Goal: Transaction & Acquisition: Purchase product/service

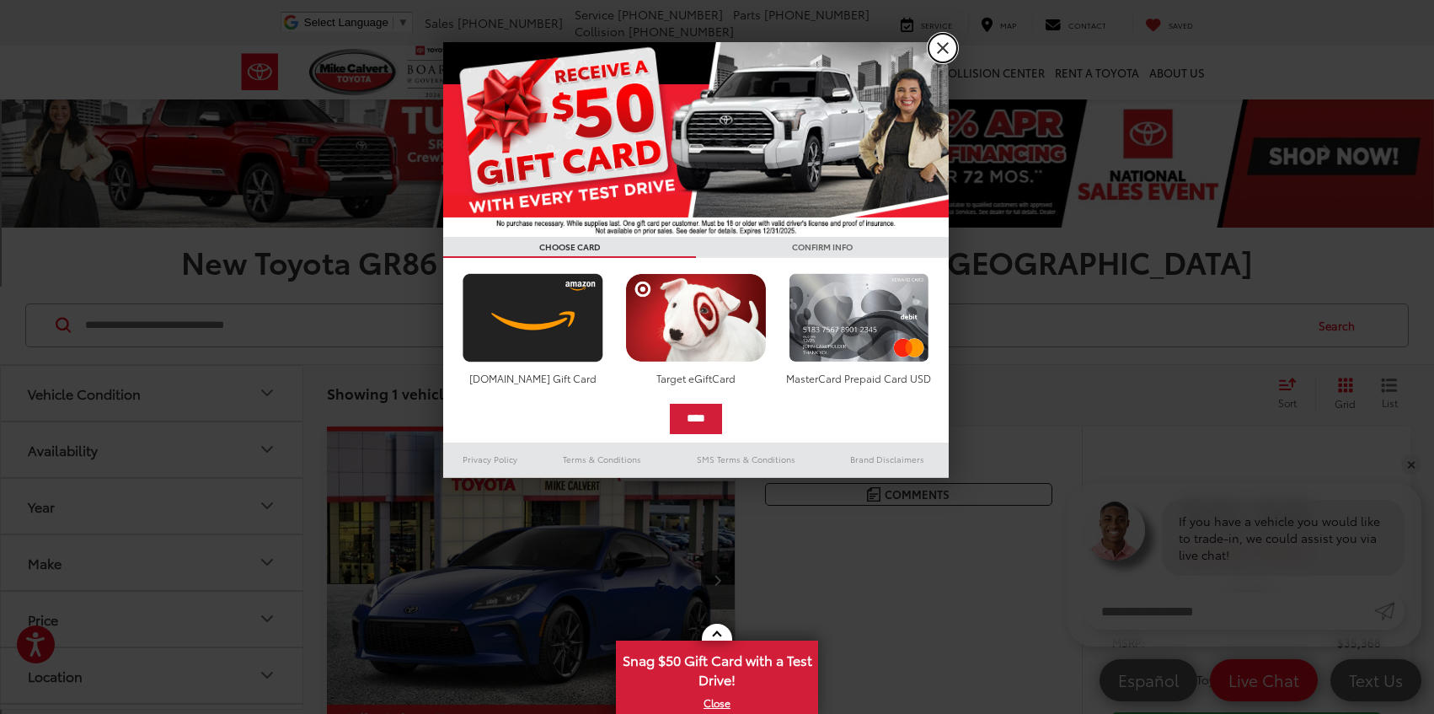
click at [943, 51] on link "X" at bounding box center [942, 48] width 29 height 29
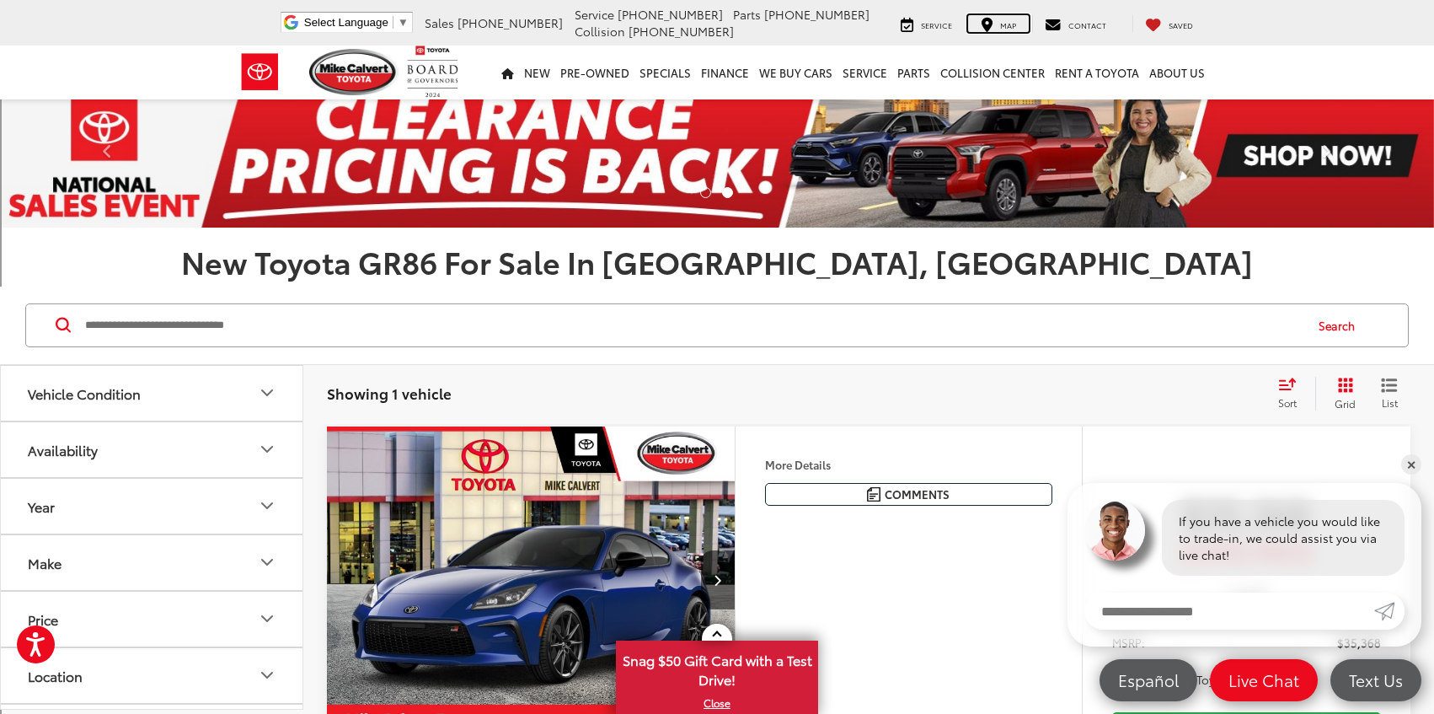
click at [1003, 23] on div "Map" at bounding box center [998, 23] width 61 height 17
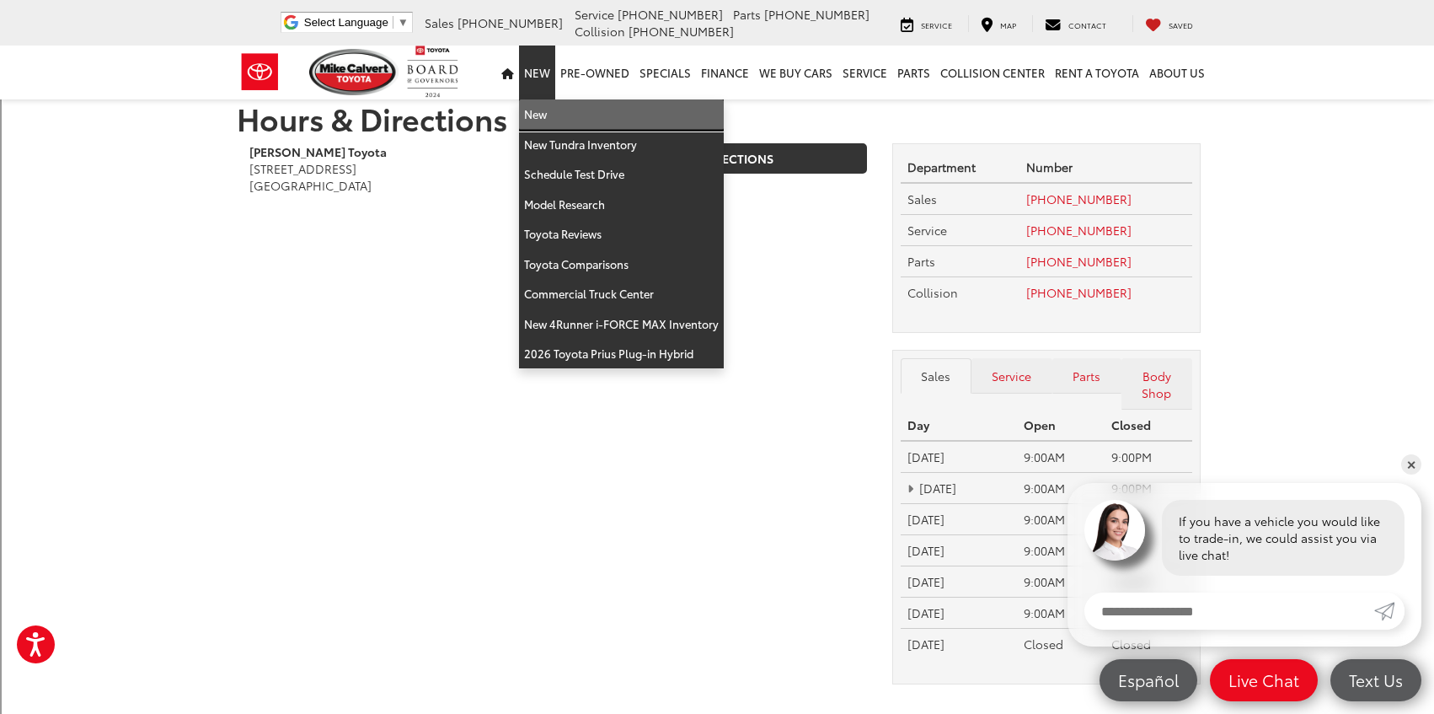
click at [543, 113] on link "New" at bounding box center [621, 114] width 205 height 30
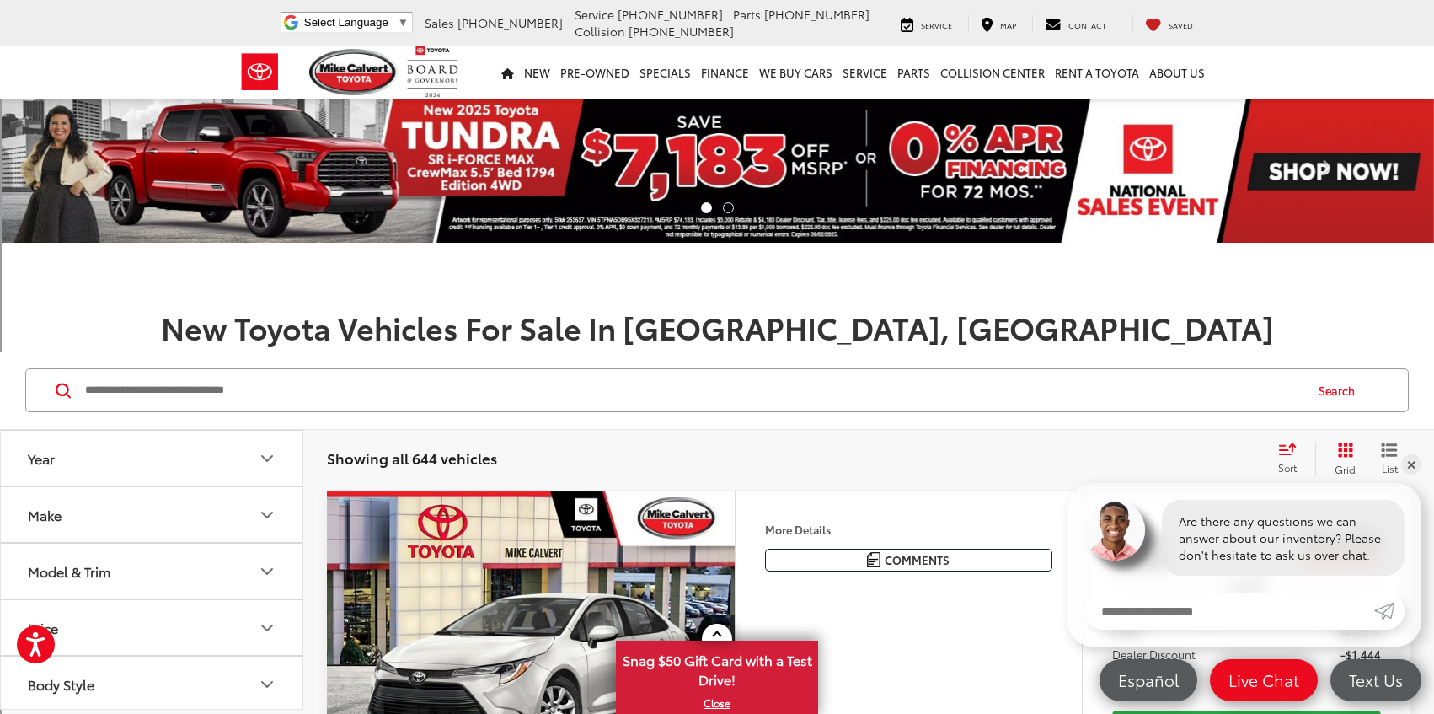
click at [156, 569] on button "Model & Trim" at bounding box center [152, 570] width 303 height 55
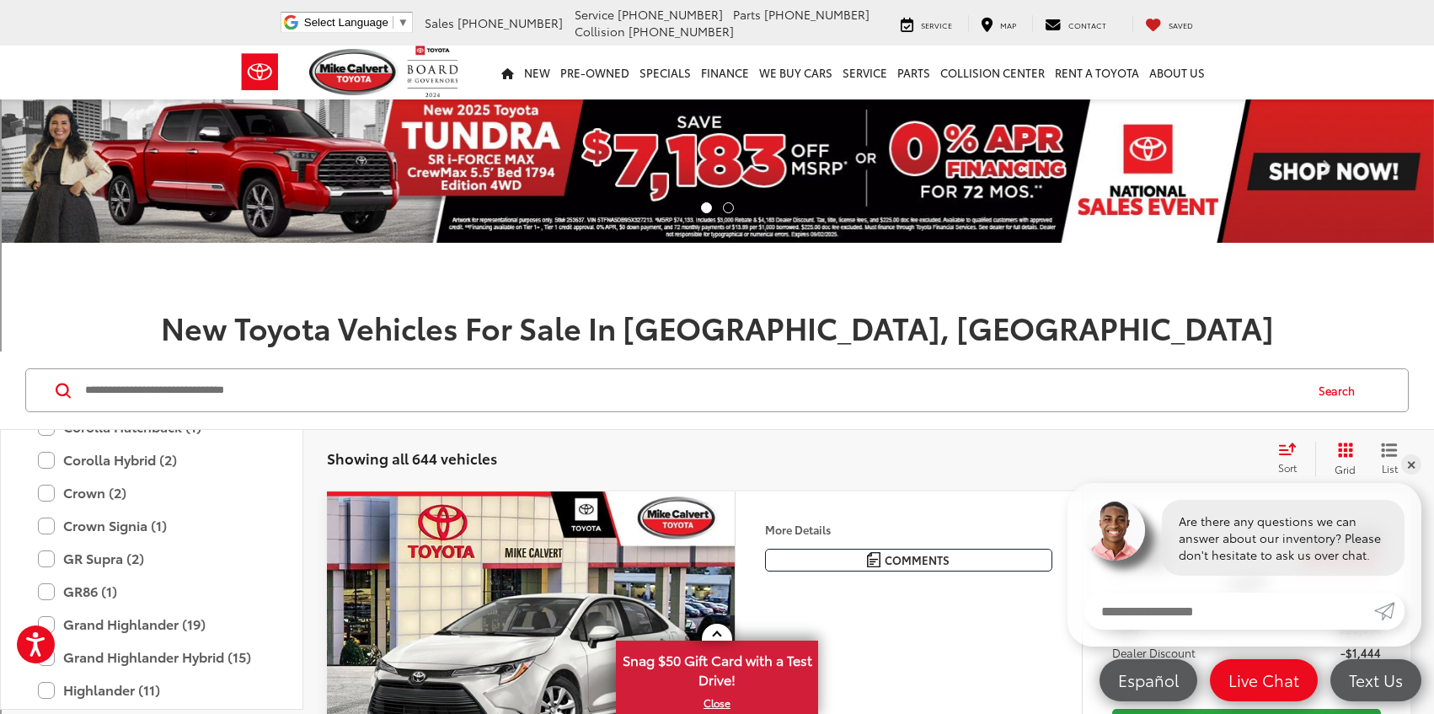
scroll to position [466, 0]
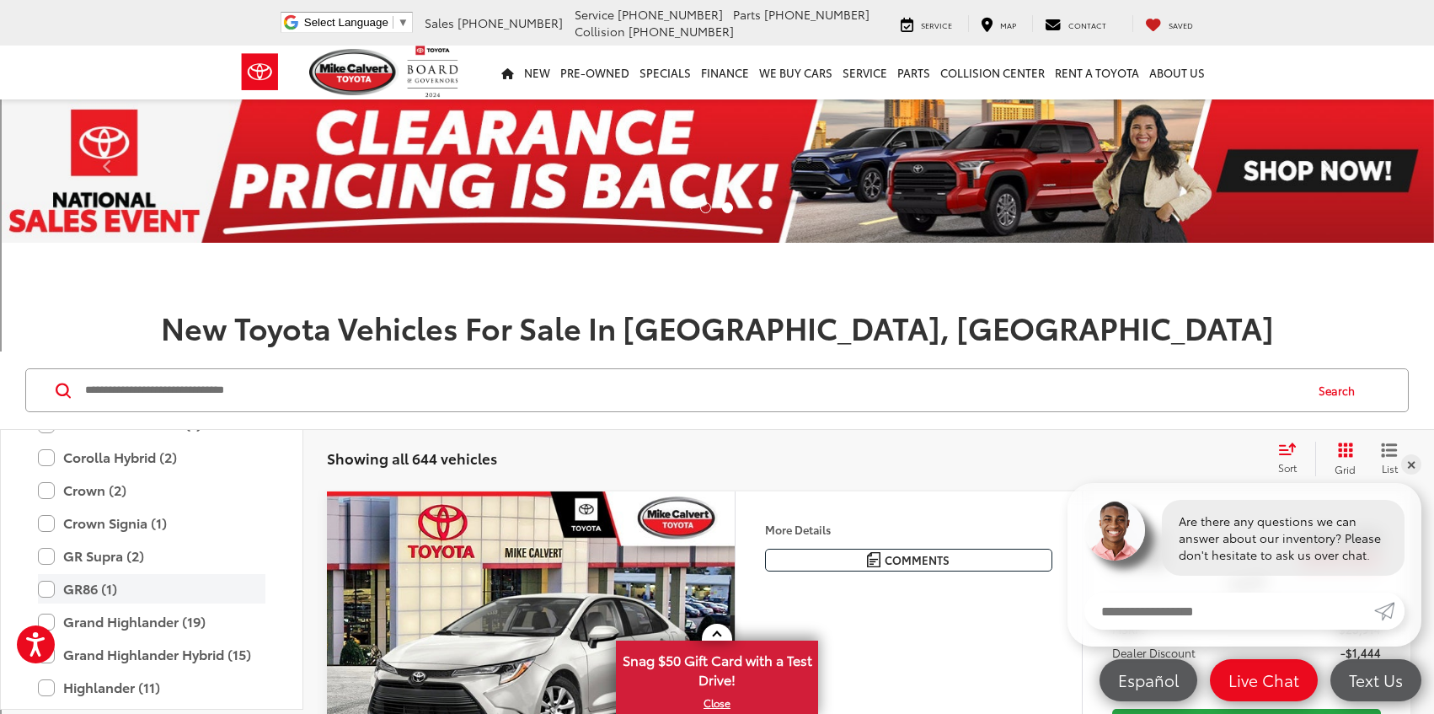
click at [87, 589] on label "GR86 (1)" at bounding box center [151, 588] width 227 height 29
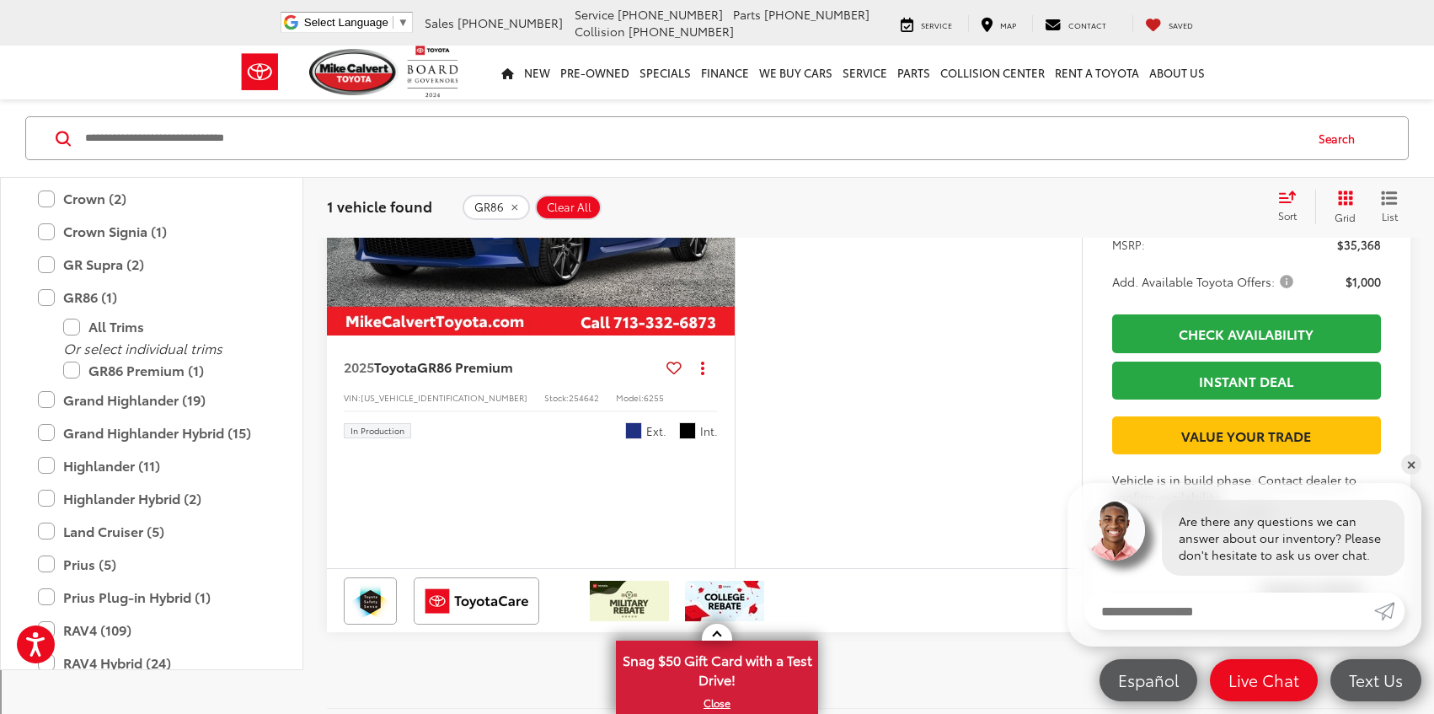
scroll to position [440, 0]
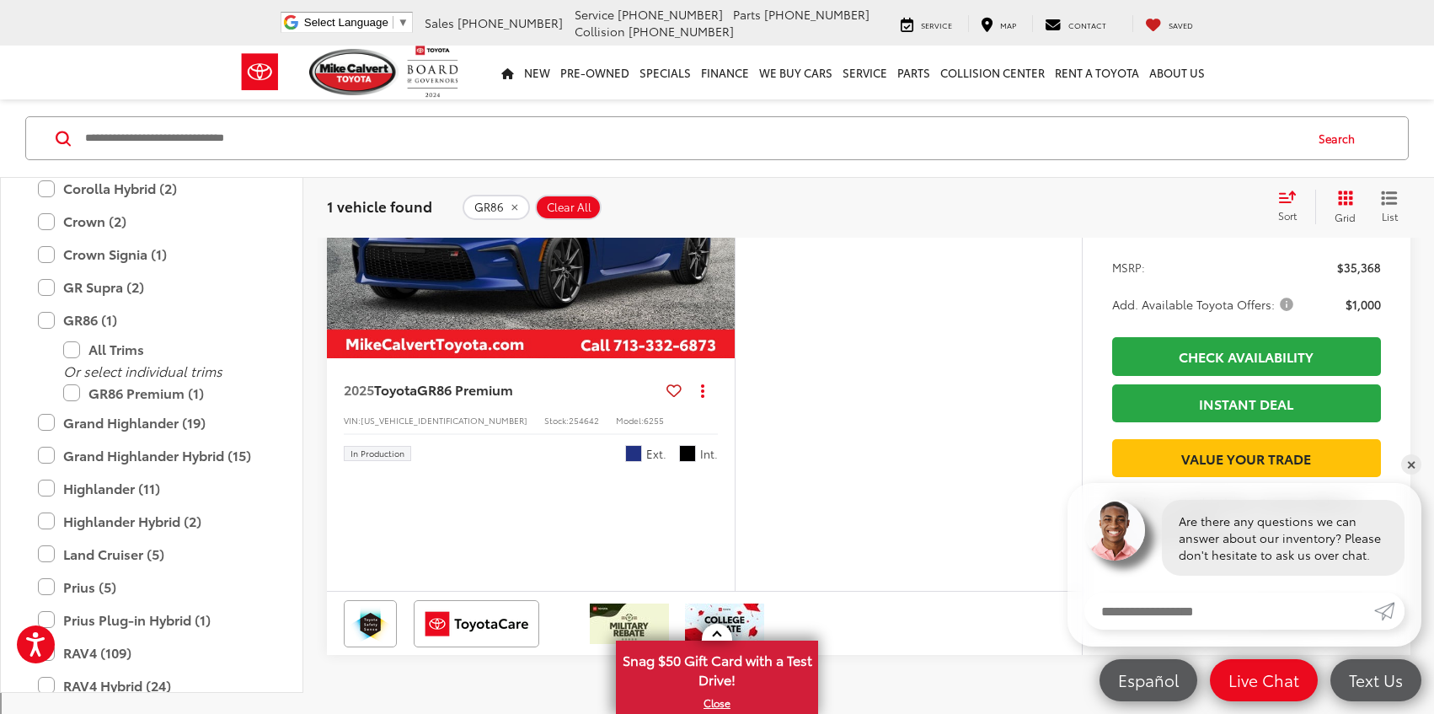
click at [573, 282] on img "2025 Toyota GR86 GR86 Premium 0" at bounding box center [531, 205] width 410 height 308
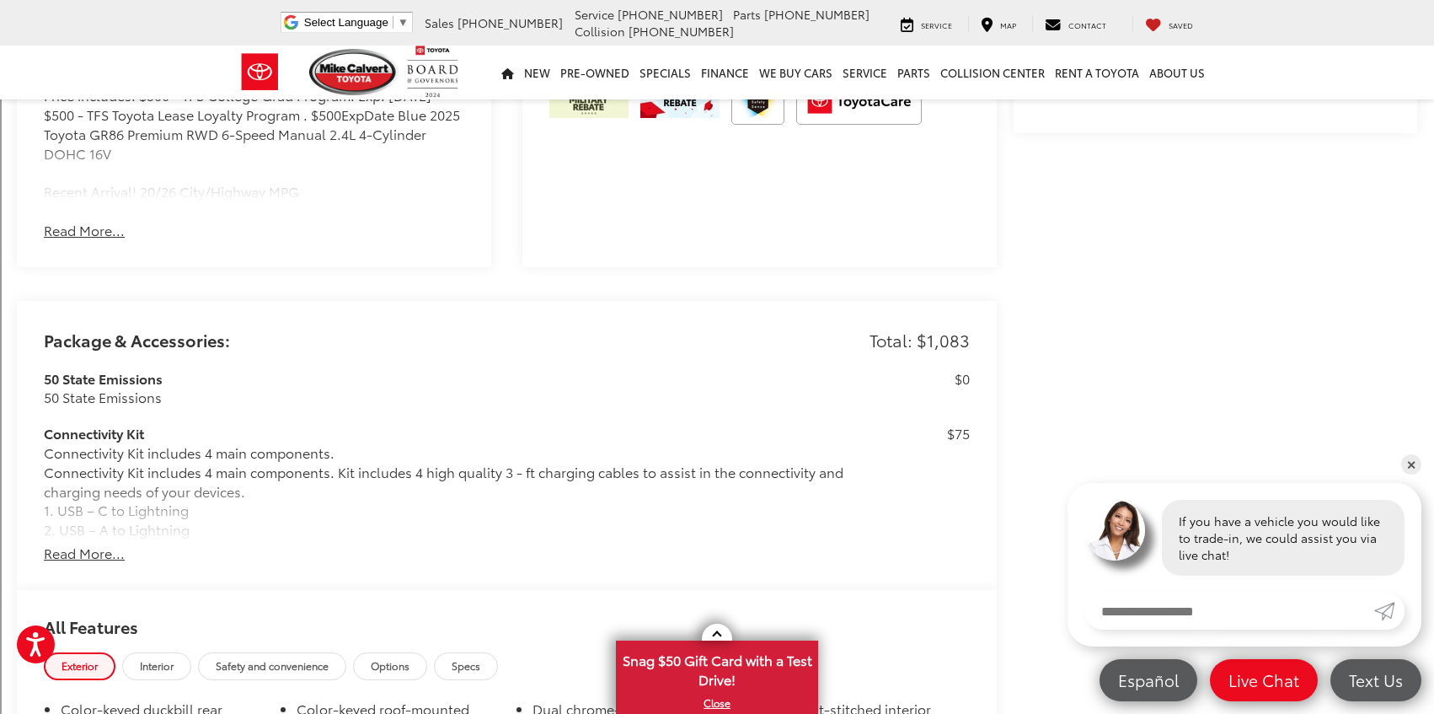
scroll to position [1188, 0]
